Goal: Register for event/course

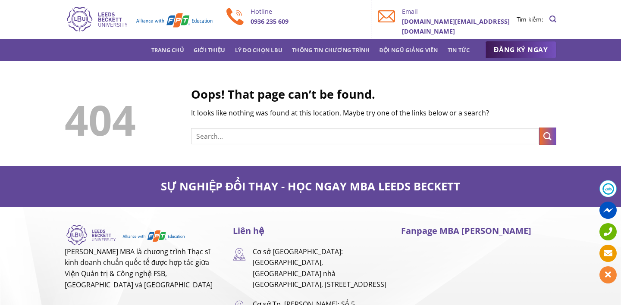
click at [89, 22] on img at bounding box center [139, 20] width 149 height 28
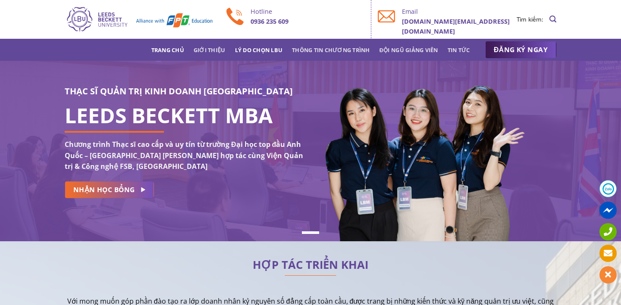
click at [260, 53] on link "Lý do chọn LBU" at bounding box center [259, 50] width 48 height 16
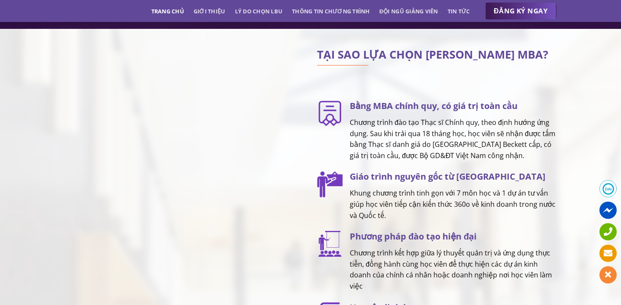
scroll to position [1082, 0]
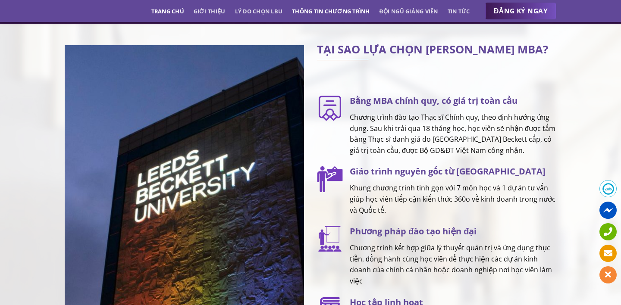
click at [363, 13] on link "Thông tin chương trình" at bounding box center [331, 11] width 78 height 16
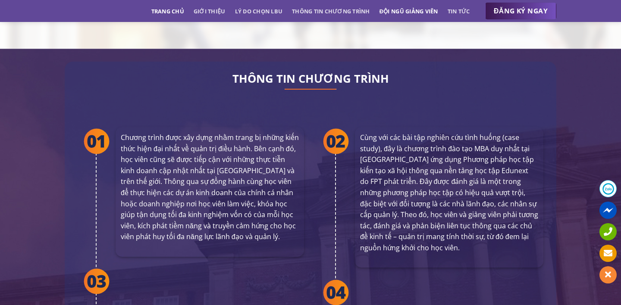
click at [408, 13] on link "Đội ngũ giảng viên" at bounding box center [409, 11] width 59 height 16
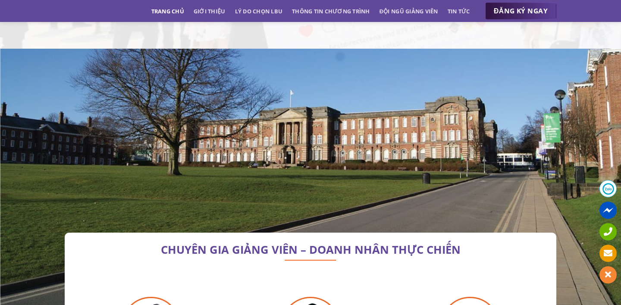
click at [503, 10] on span "ĐĂNG KÝ NGAY" at bounding box center [521, 11] width 54 height 11
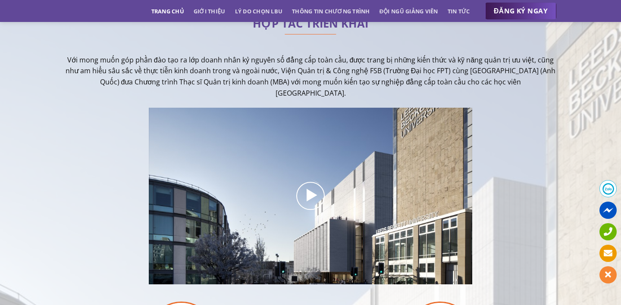
scroll to position [0, 0]
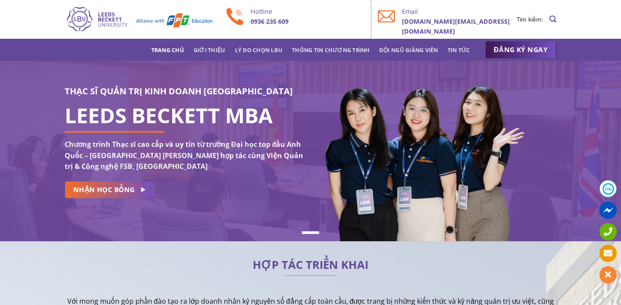
click at [41, 94] on div "THẠC SĨ QUẢN TRỊ KINH DOANH [GEOGRAPHIC_DATA] LEEDS BECKETT MBA Chương trình Th…" at bounding box center [310, 151] width 621 height 133
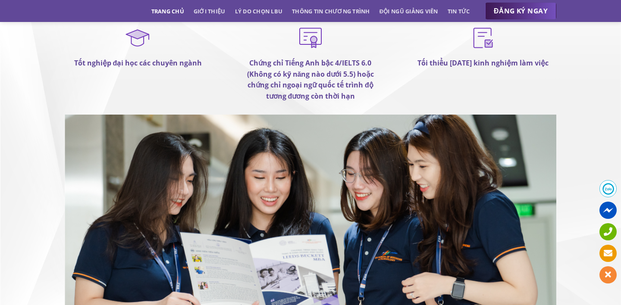
scroll to position [5120, 0]
